Goal: Task Accomplishment & Management: Use online tool/utility

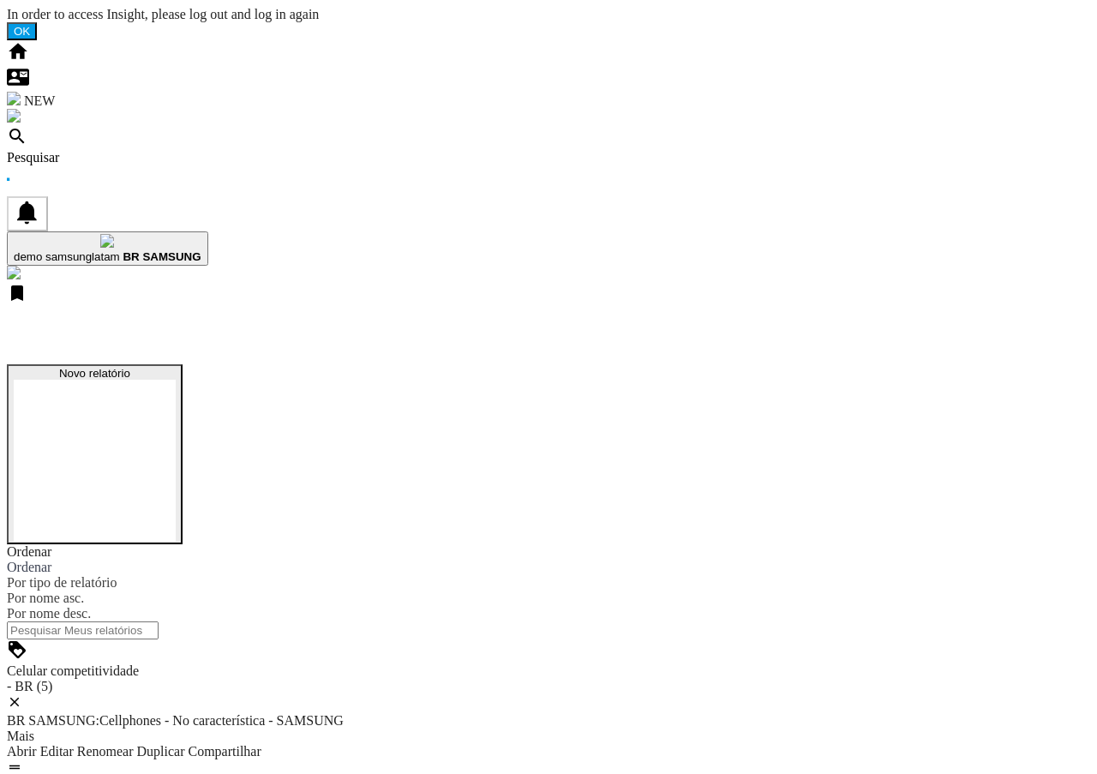
click at [182, 364] on button "Novo relatório" at bounding box center [95, 454] width 176 height 180
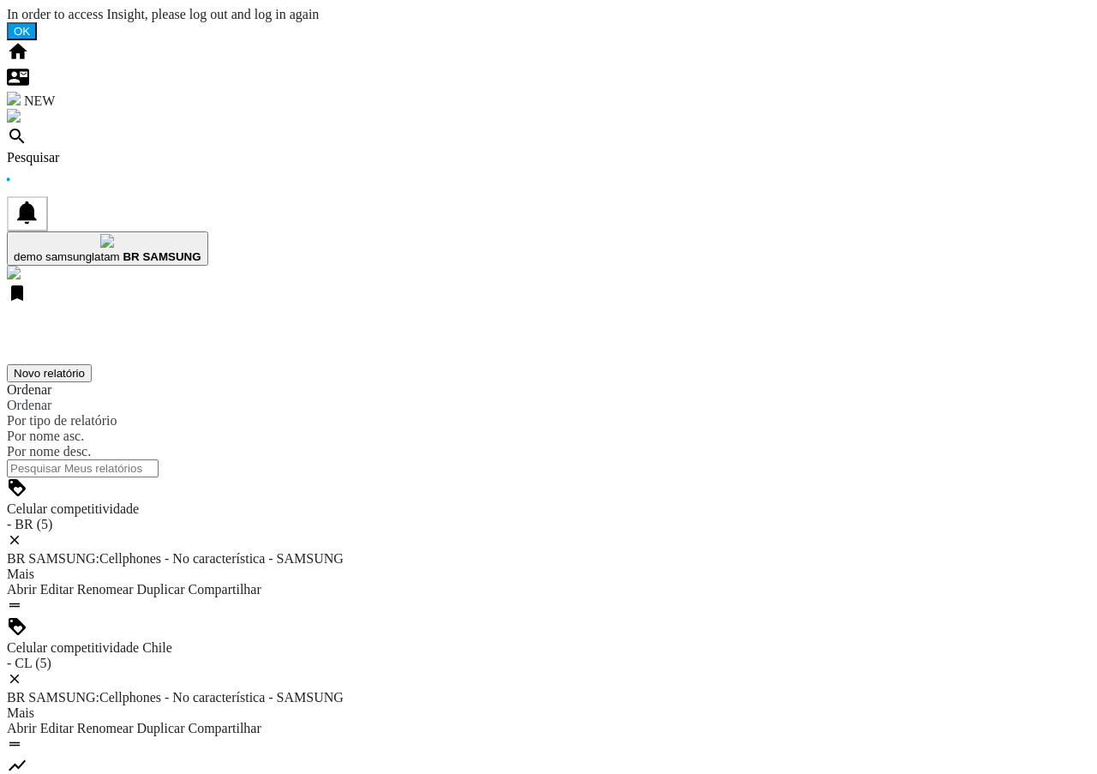
click at [120, 250] on span "demo samsunglatam" at bounding box center [67, 256] width 106 height 13
click at [7, 7] on md-backdrop at bounding box center [7, 7] width 0 height 0
click at [120, 250] on span "demo samsunglatam" at bounding box center [67, 256] width 106 height 13
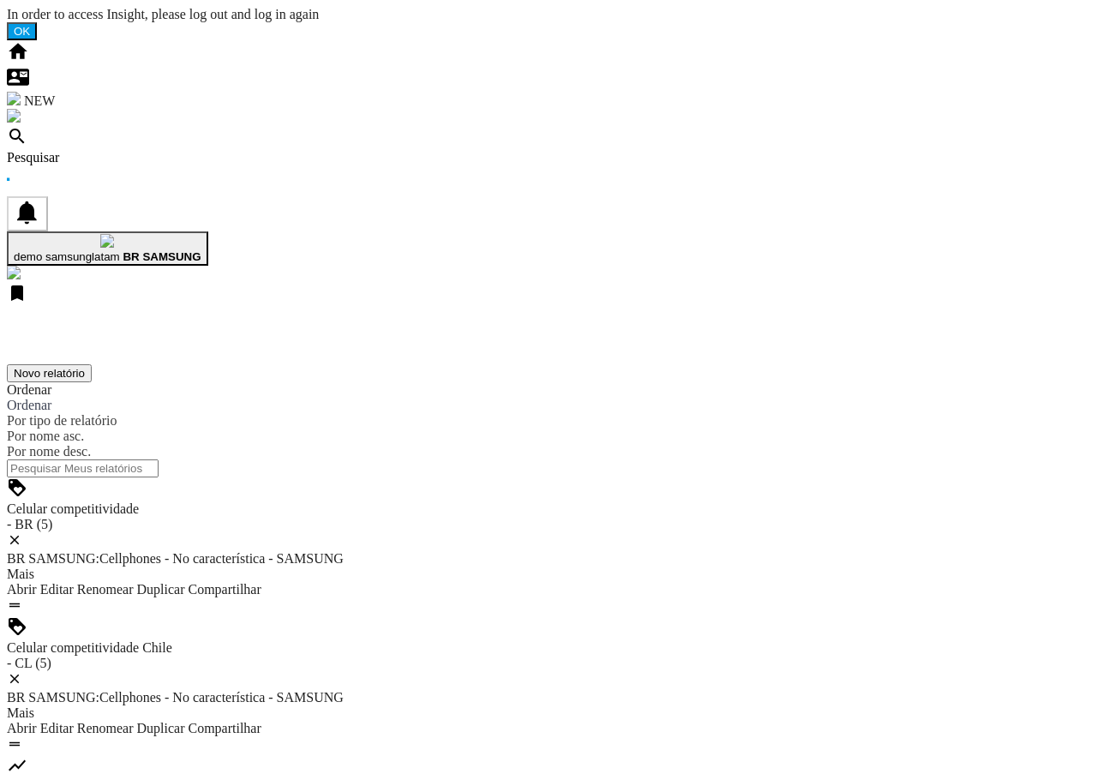
click at [92, 364] on button "Novo relatório" at bounding box center [49, 373] width 85 height 18
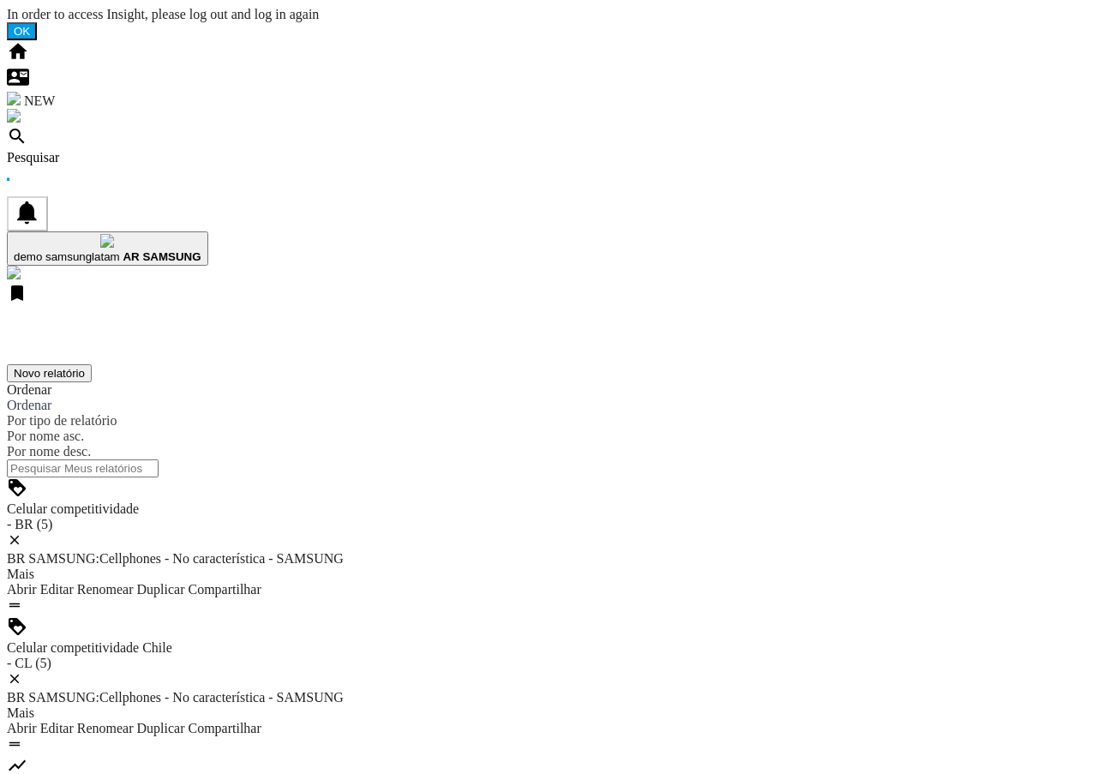
click at [201, 250] on div "demo samsunglatam AR SAMSUNG" at bounding box center [108, 256] width 188 height 13
click at [92, 364] on button "Novo relatório" at bounding box center [49, 373] width 85 height 18
drag, startPoint x: 778, startPoint y: 344, endPoint x: 651, endPoint y: 756, distance: 431.1
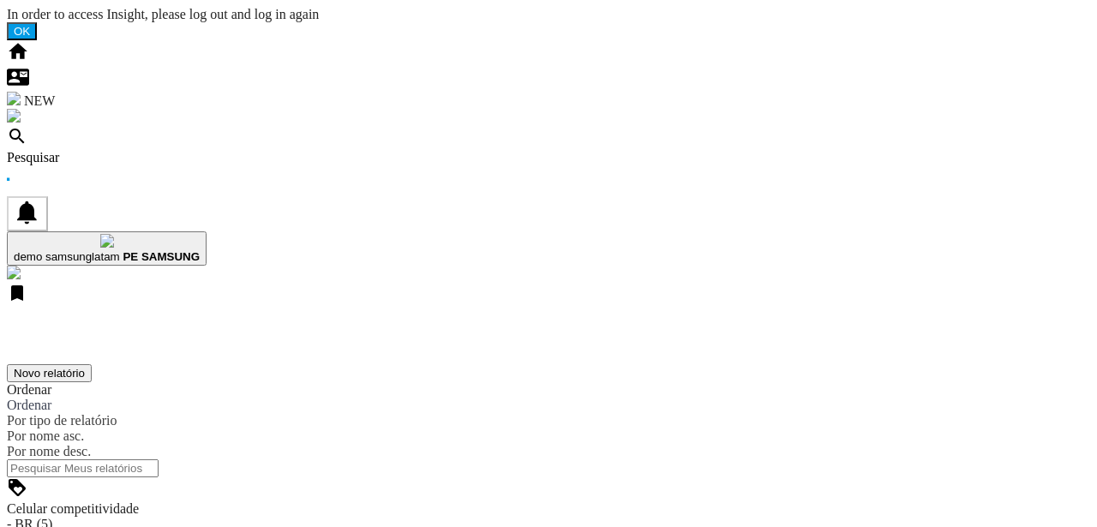
drag, startPoint x: 174, startPoint y: 326, endPoint x: 297, endPoint y: 326, distance: 123.4
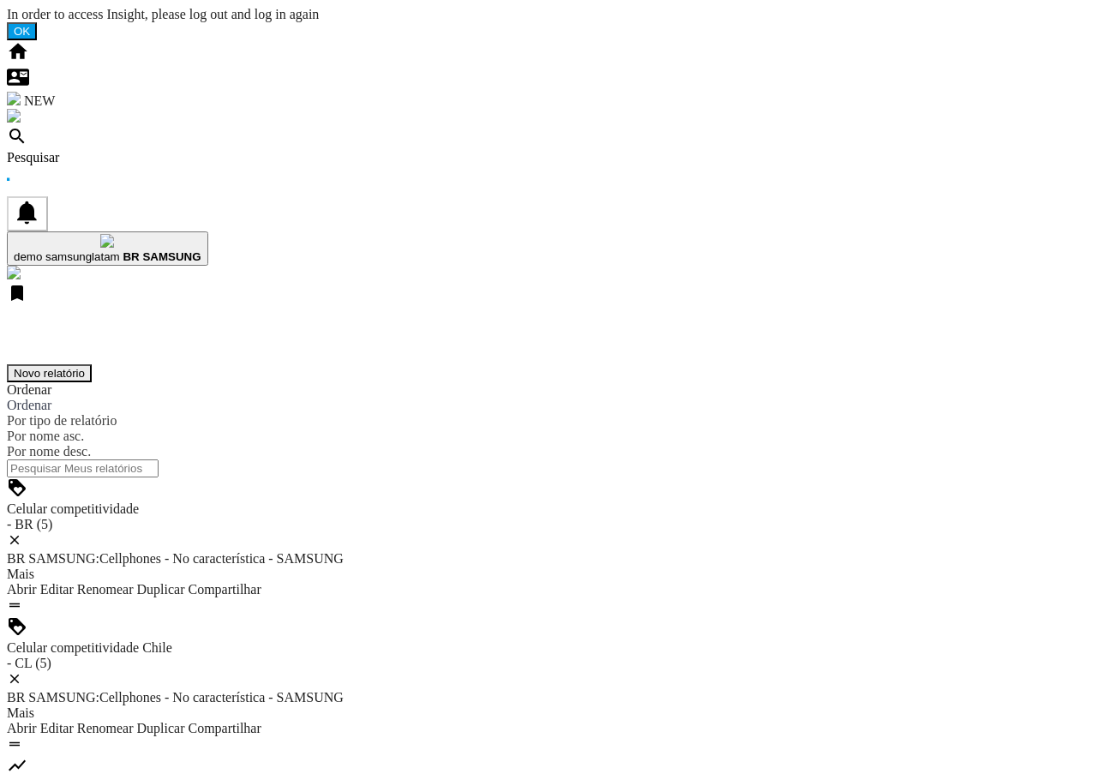
click at [92, 364] on button "Novo relatório" at bounding box center [49, 373] width 85 height 18
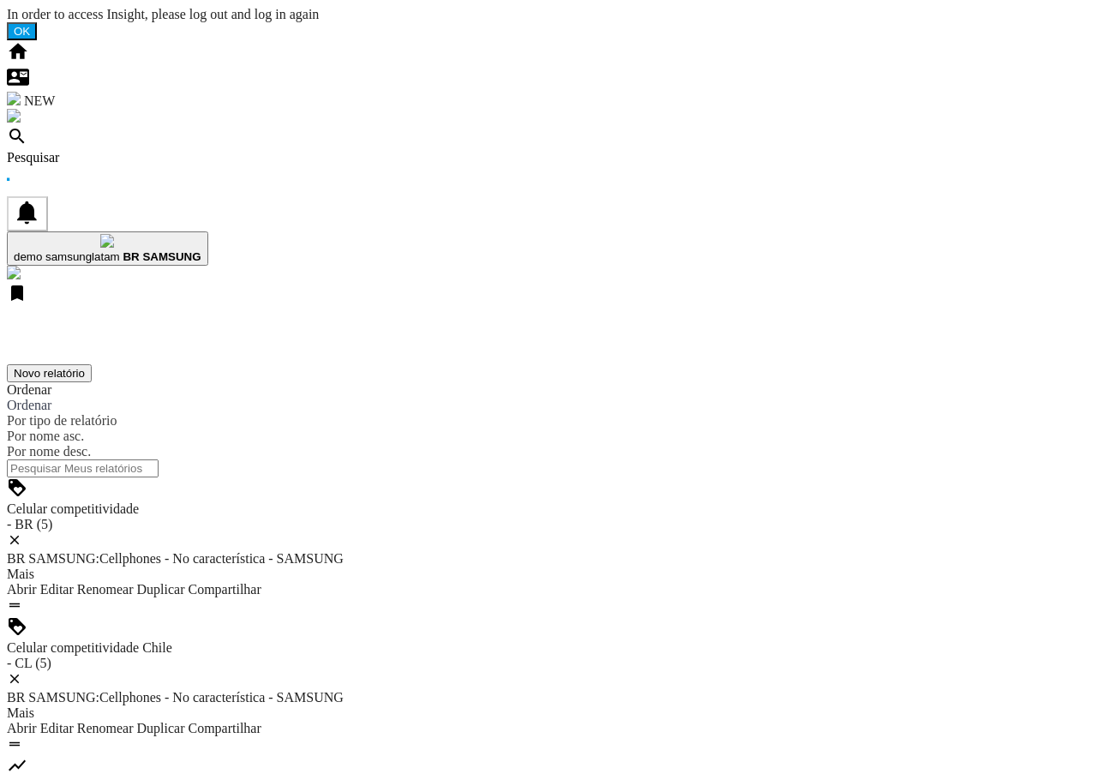
click at [92, 364] on button "Novo relatório" at bounding box center [49, 373] width 85 height 18
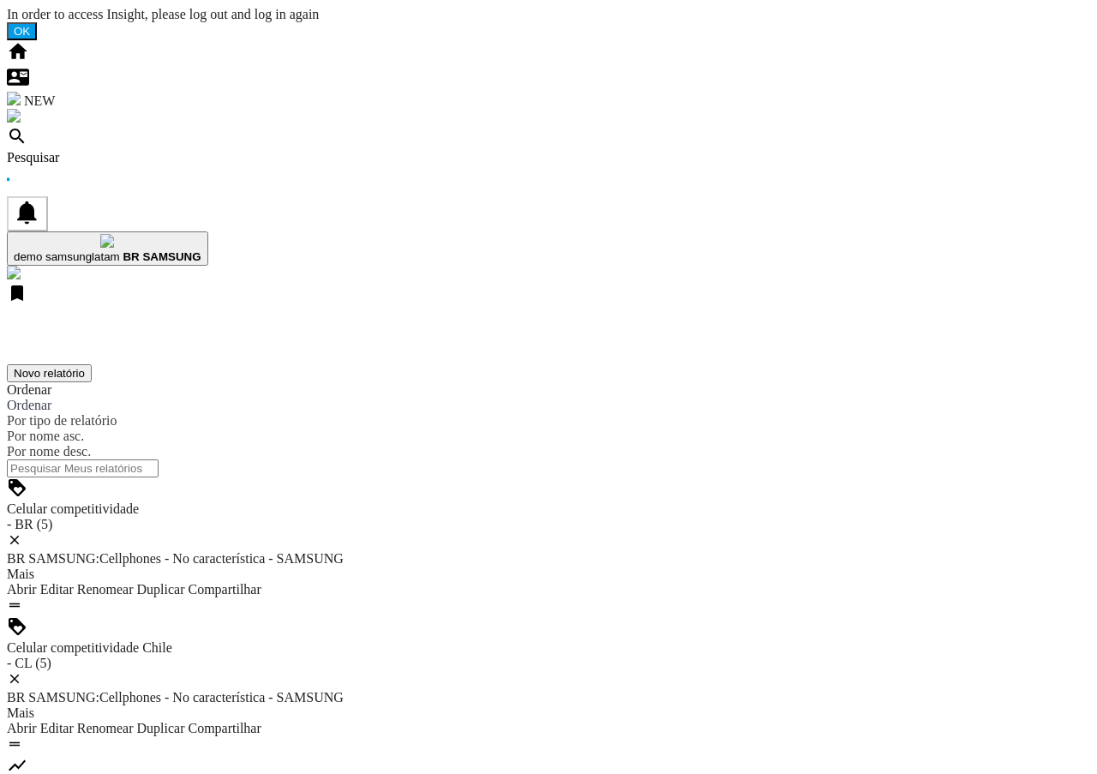
drag, startPoint x: 438, startPoint y: 111, endPoint x: 460, endPoint y: 131, distance: 30.3
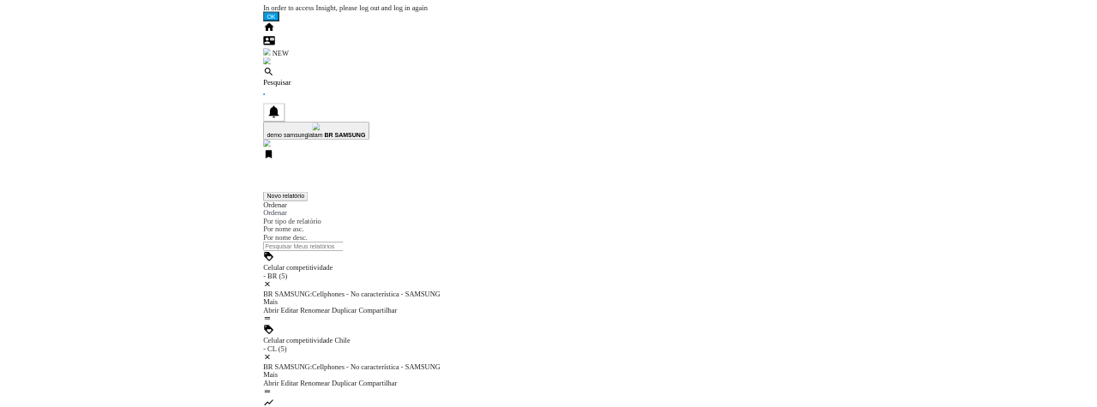
scroll to position [85, 0]
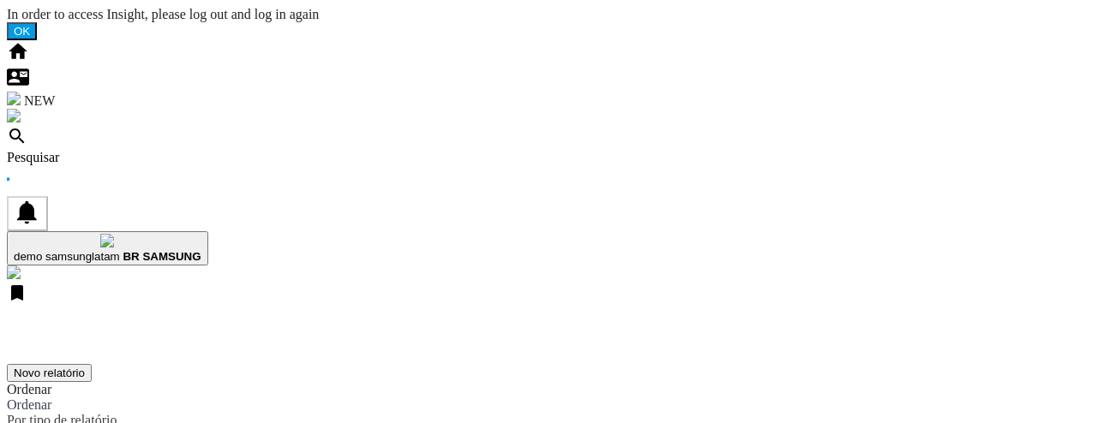
drag, startPoint x: 990, startPoint y: 44, endPoint x: 1003, endPoint y: 84, distance: 42.3
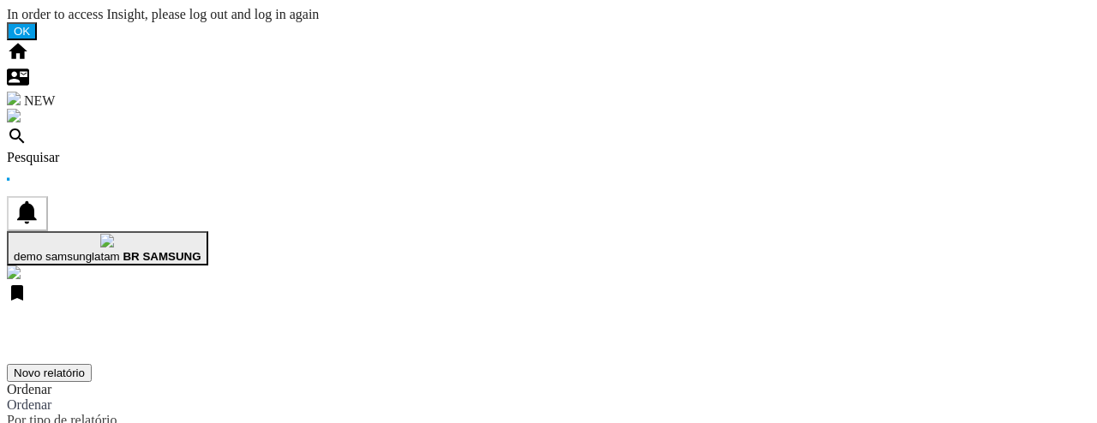
click at [120, 250] on span "demo samsunglatam" at bounding box center [67, 256] width 106 height 13
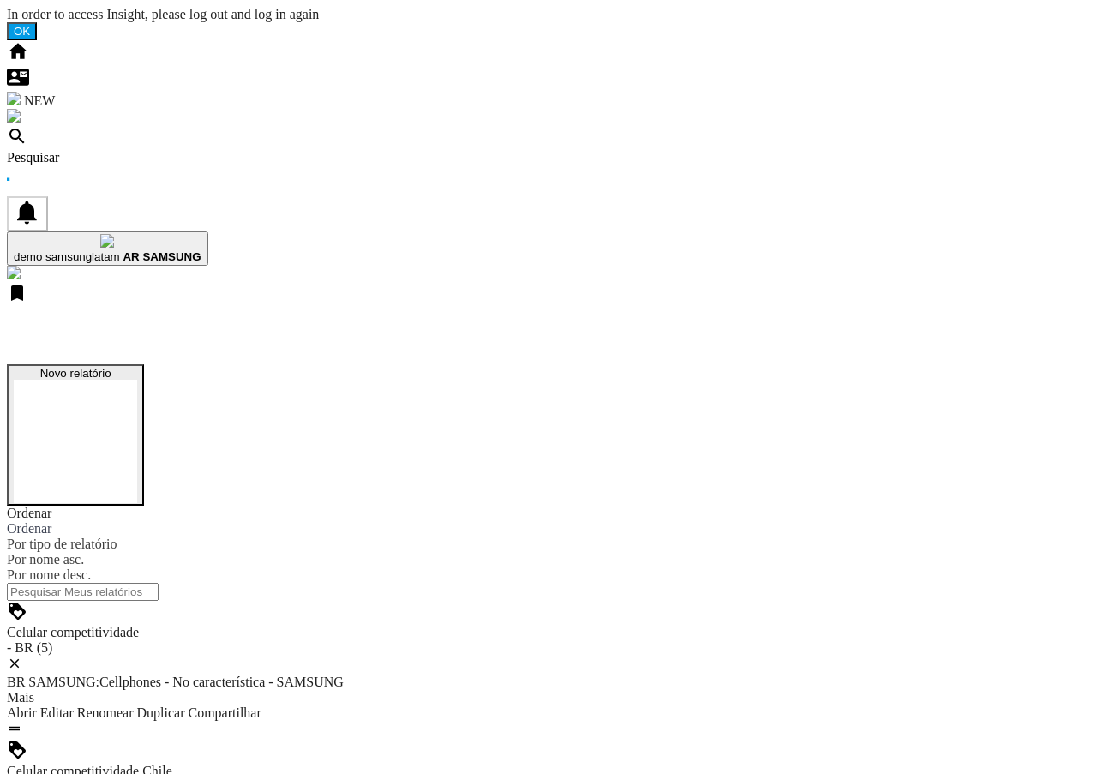
click at [144, 364] on button "Novo relatório" at bounding box center [75, 434] width 137 height 141
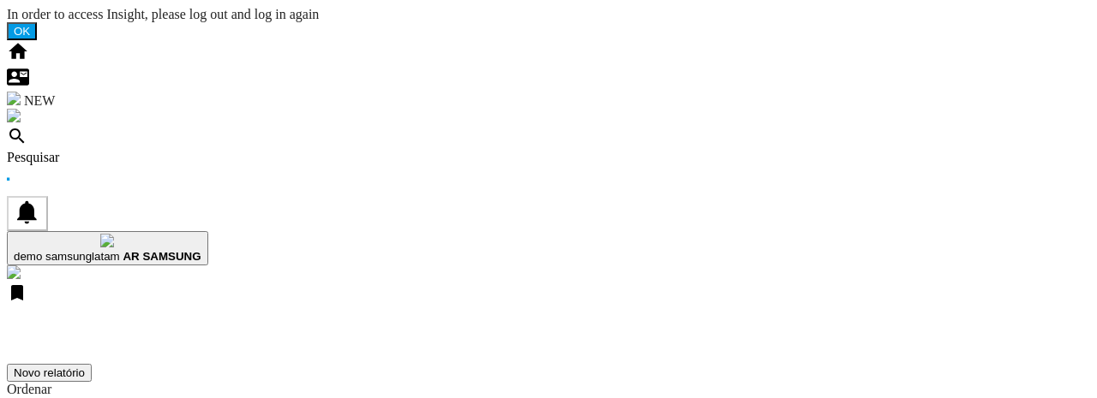
drag, startPoint x: 993, startPoint y: 44, endPoint x: 1033, endPoint y: 120, distance: 86.2
